Goal: Task Accomplishment & Management: Manage account settings

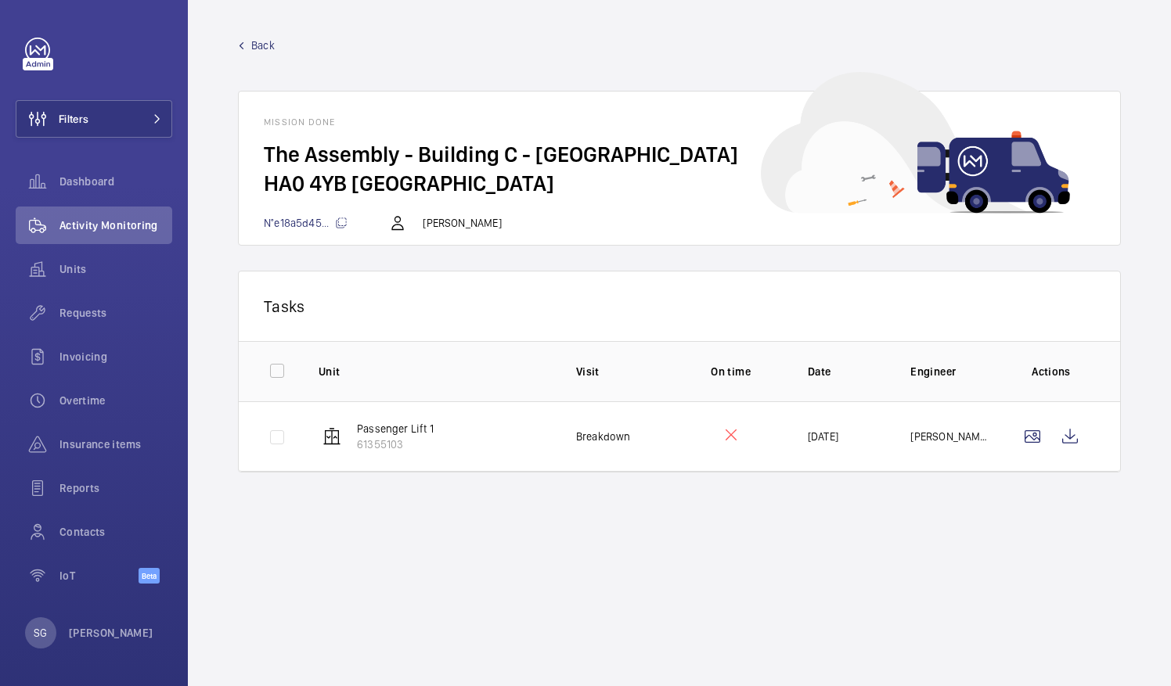
click at [255, 45] on span "Back" at bounding box center [262, 46] width 23 height 16
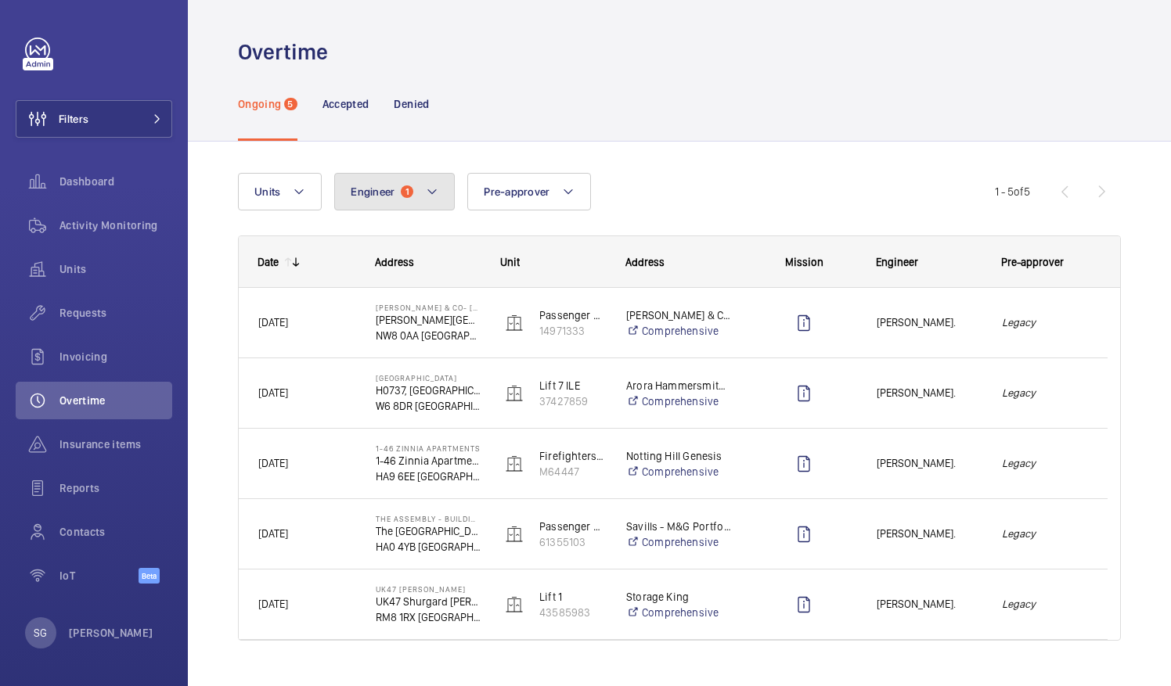
click at [440, 176] on button "Engineer 1" at bounding box center [394, 192] width 121 height 38
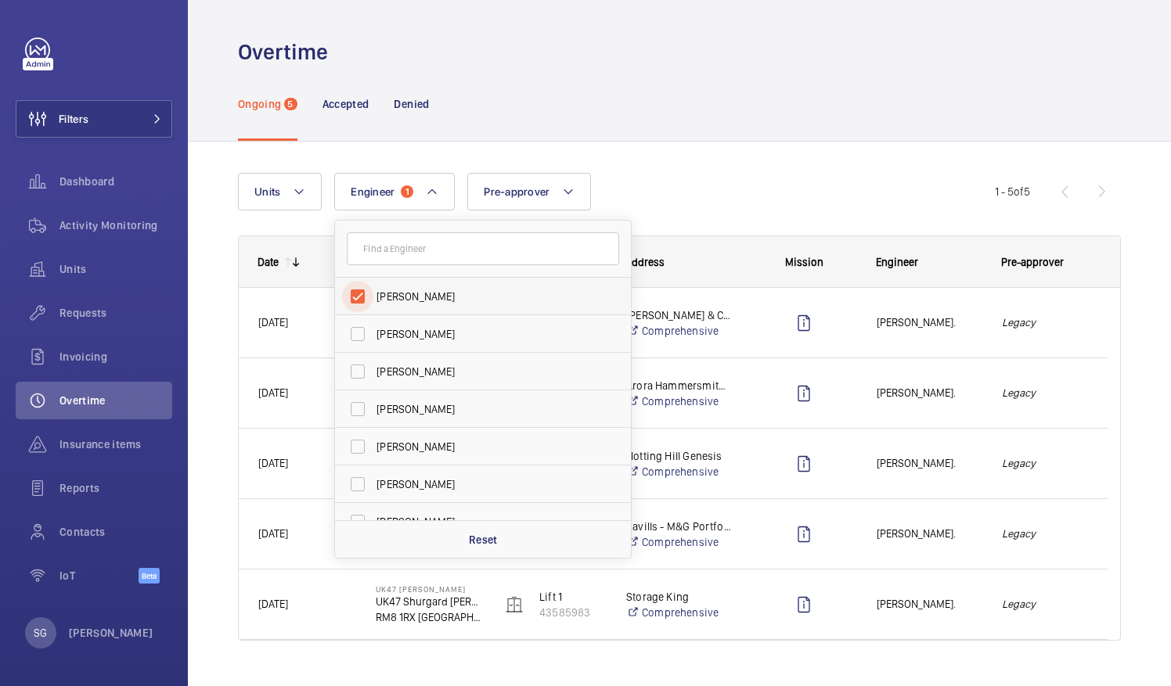
click at [362, 294] on input "[PERSON_NAME]" at bounding box center [357, 296] width 31 height 31
checkbox input "false"
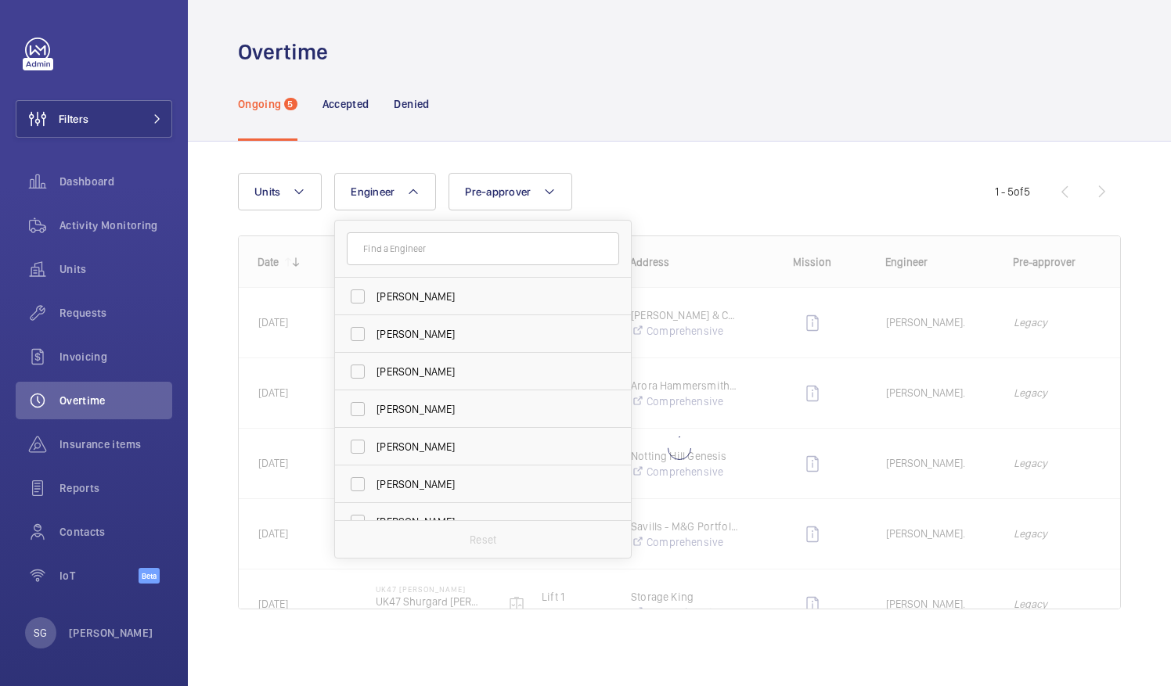
click at [682, 186] on div "Units Engineer [PERSON_NAME] [PERSON_NAME] [PERSON_NAME] [PERSON_NAME] [PERSON_…" at bounding box center [616, 192] width 757 height 38
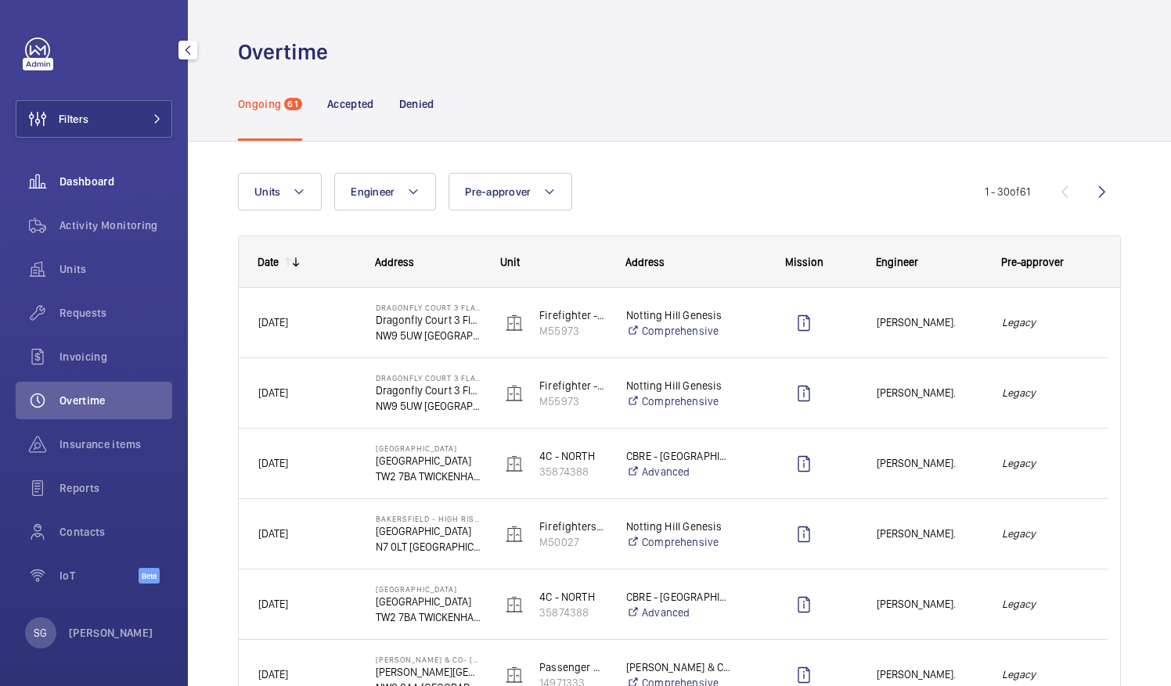
click at [103, 185] on span "Dashboard" at bounding box center [115, 182] width 113 height 16
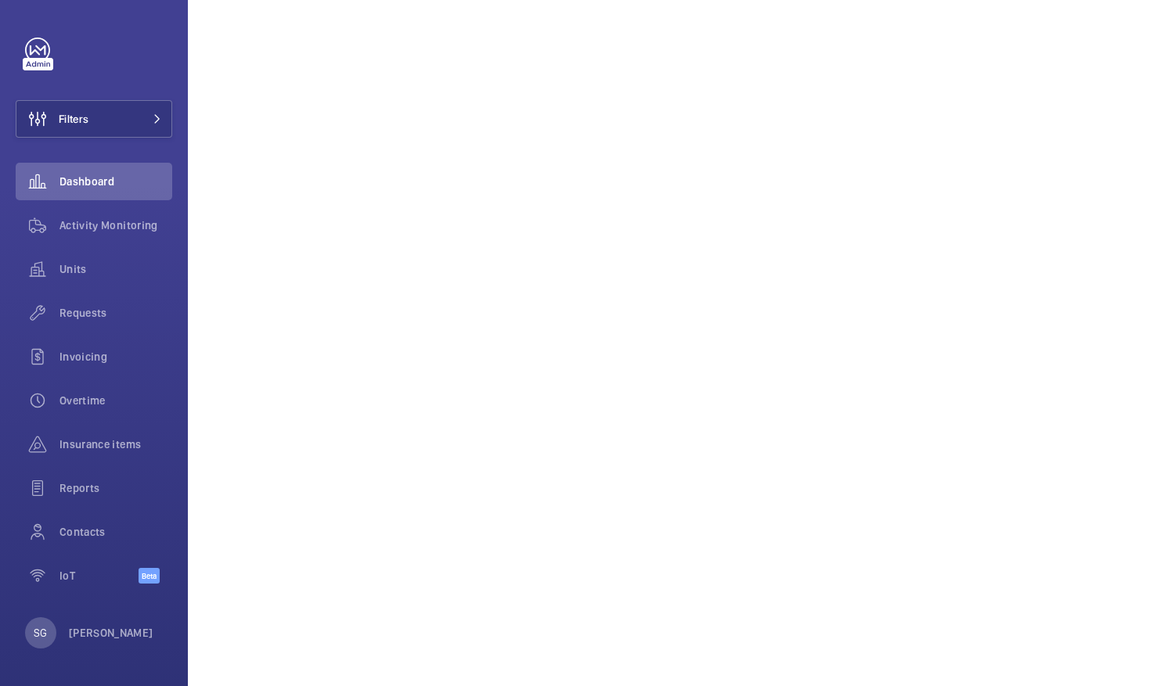
scroll to position [302, 0]
